Goal: Task Accomplishment & Management: Manage account settings

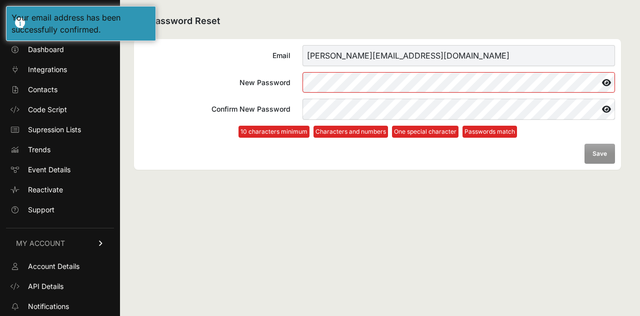
scroll to position [59, 0]
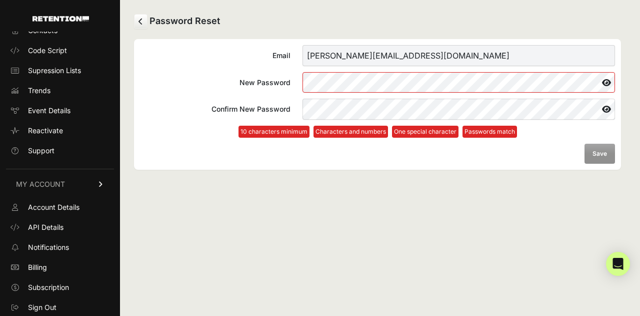
click at [552, 190] on div "Password Reset Email john@kindwater.com New Password Confirm New Password 10 ch…" at bounding box center [377, 158] width 515 height 316
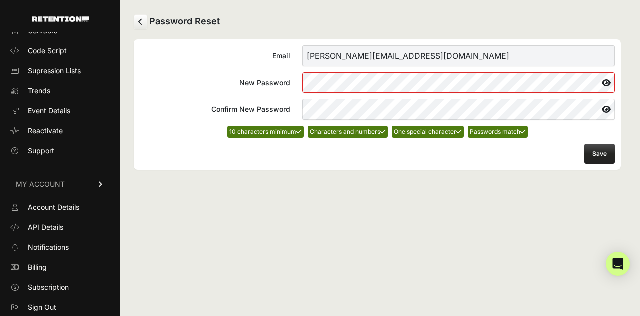
click at [607, 154] on button "Save" at bounding box center [600, 154] width 31 height 20
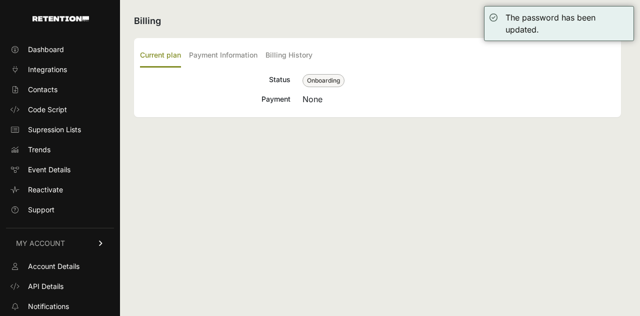
scroll to position [59, 0]
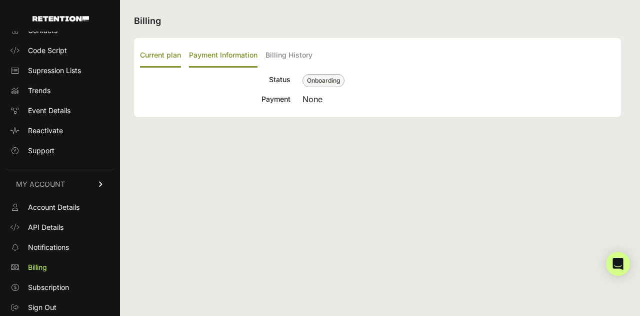
click at [211, 58] on label "Payment Information" at bounding box center [223, 56] width 69 height 24
click at [0, 0] on input "Payment Information" at bounding box center [0, 0] width 0 height 0
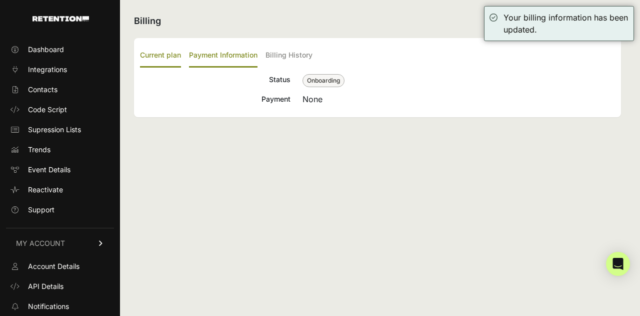
scroll to position [59, 0]
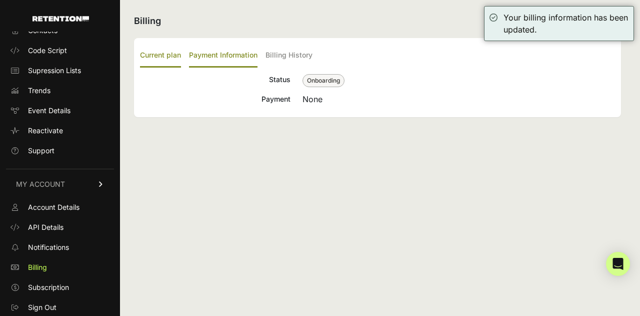
click at [219, 52] on label "Payment Information" at bounding box center [223, 56] width 69 height 24
click at [0, 0] on input "Payment Information" at bounding box center [0, 0] width 0 height 0
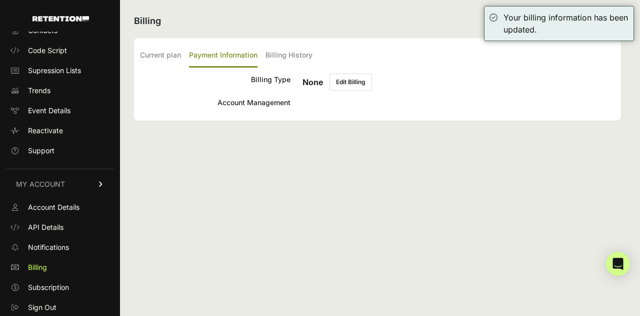
click at [357, 84] on button "Edit Billing" at bounding box center [351, 82] width 43 height 17
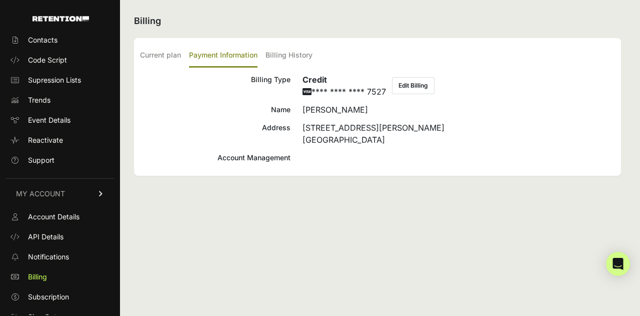
scroll to position [59, 0]
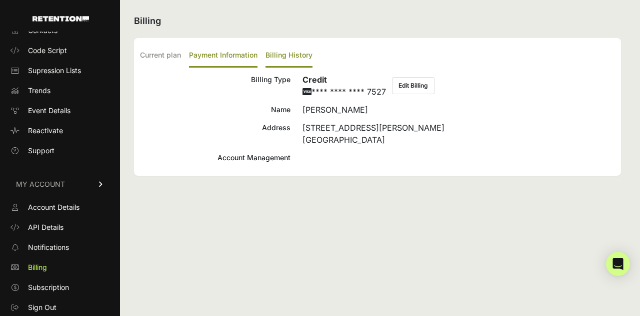
click at [282, 52] on label "Billing History" at bounding box center [289, 56] width 47 height 24
click at [0, 0] on input "Billing History" at bounding box center [0, 0] width 0 height 0
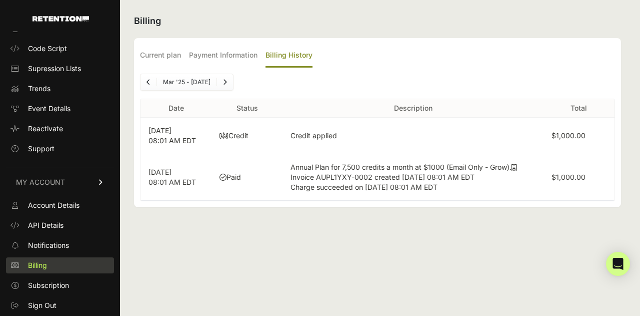
scroll to position [59, 0]
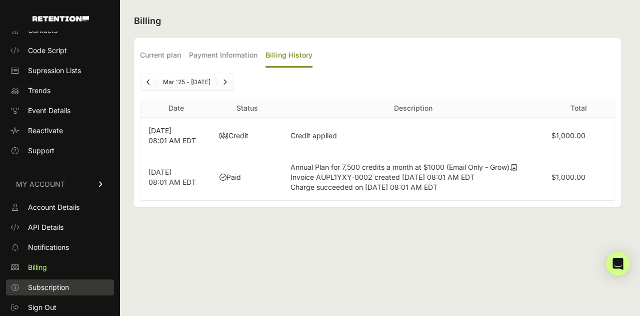
click at [43, 294] on link "Subscription" at bounding box center [60, 287] width 108 height 16
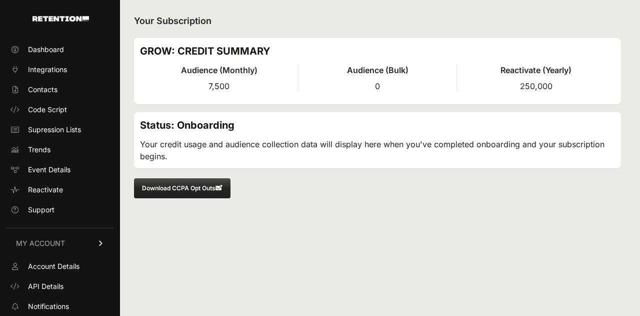
scroll to position [59, 0]
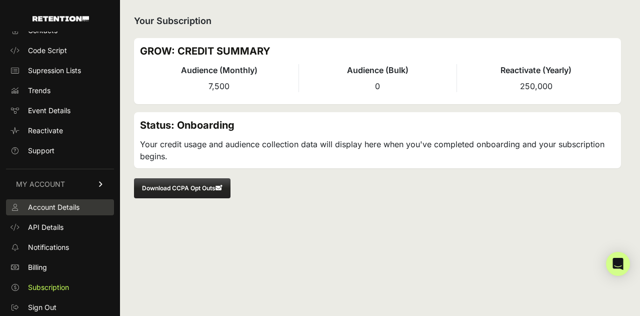
click at [59, 205] on span "Account Details" at bounding box center [54, 207] width 52 height 10
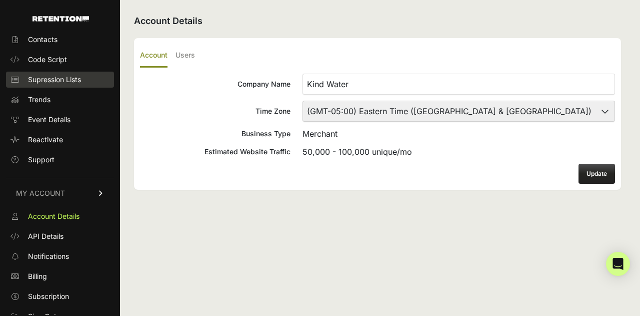
scroll to position [59, 0]
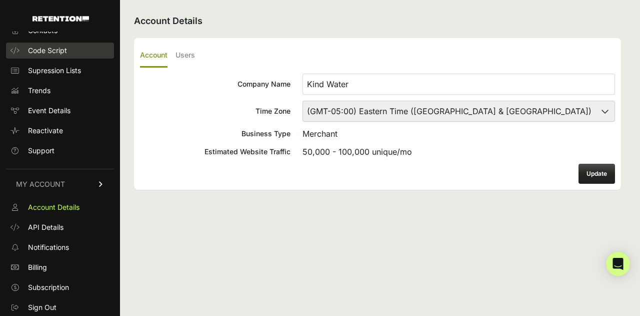
click at [54, 56] on link "Code Script" at bounding box center [60, 51] width 108 height 16
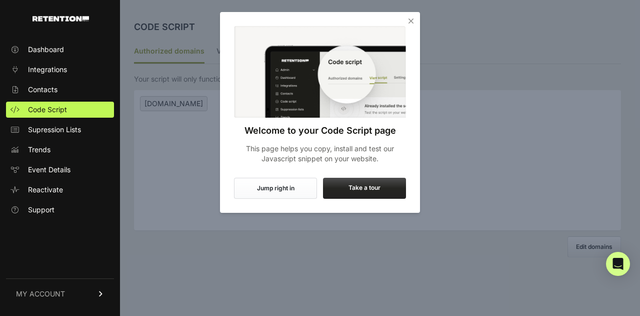
click at [54, 56] on link "Dashboard" at bounding box center [60, 50] width 108 height 16
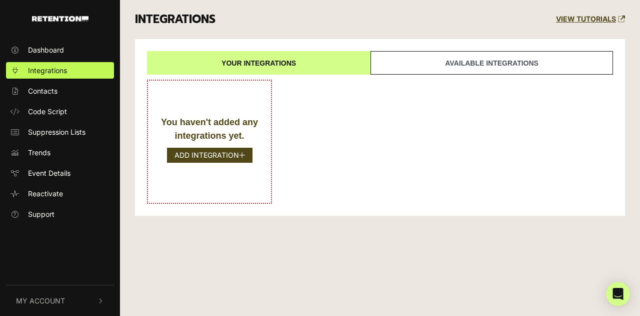
click at [420, 59] on link "Available integrations" at bounding box center [492, 63] width 243 height 24
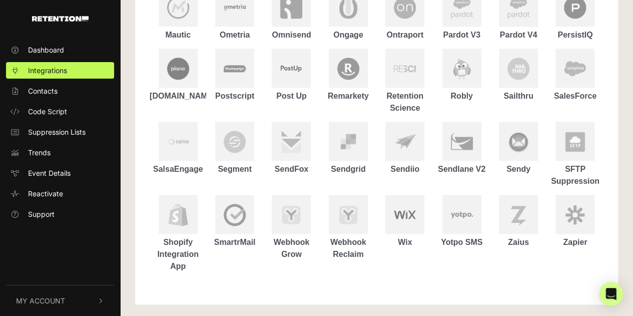
scroll to position [538, 0]
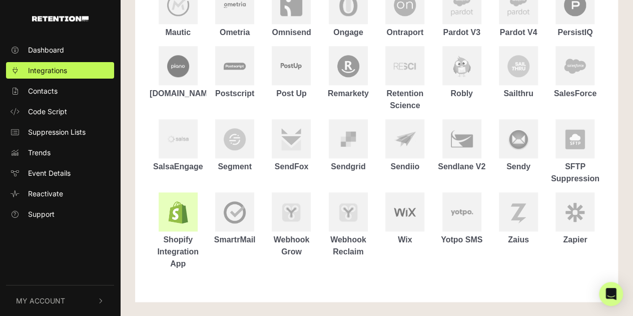
click at [172, 224] on div at bounding box center [178, 211] width 39 height 39
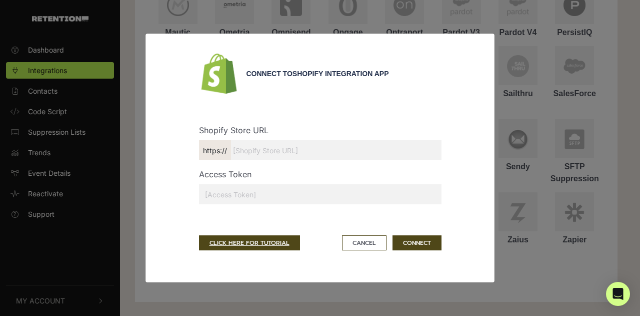
click at [256, 156] on input "text" at bounding box center [320, 150] width 243 height 20
click at [353, 243] on button "Cancel" at bounding box center [364, 242] width 45 height 15
